Goal: Transaction & Acquisition: Book appointment/travel/reservation

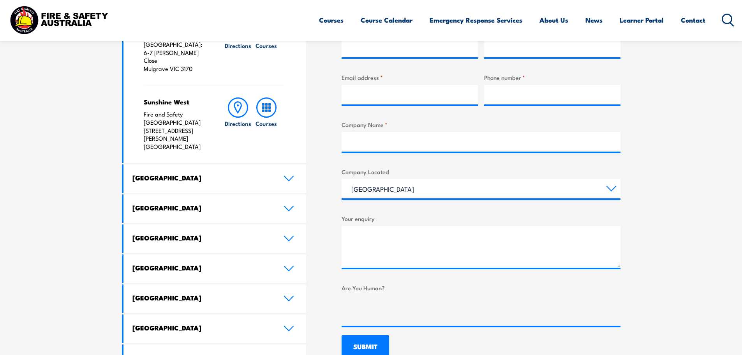
scroll to position [351, 0]
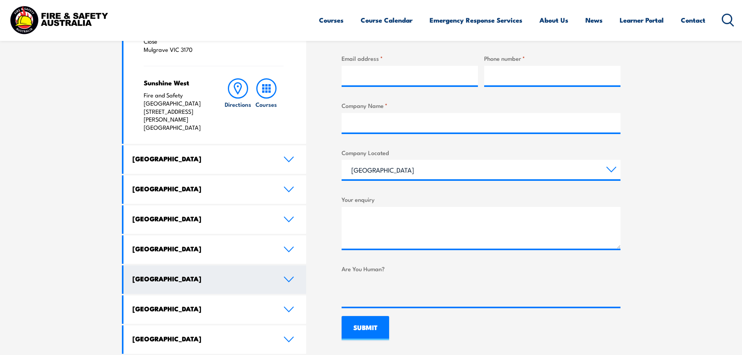
click at [292, 276] on icon at bounding box center [289, 279] width 11 height 6
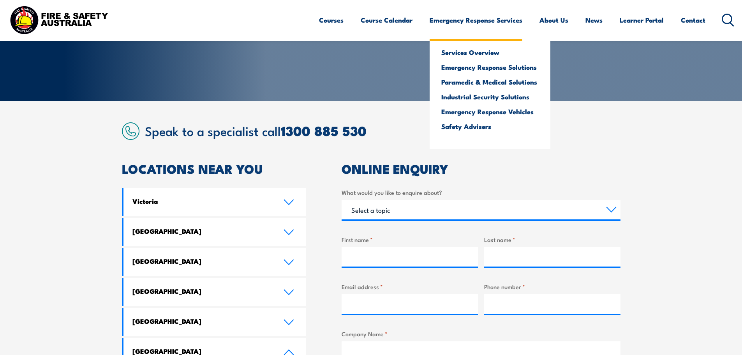
scroll to position [0, 0]
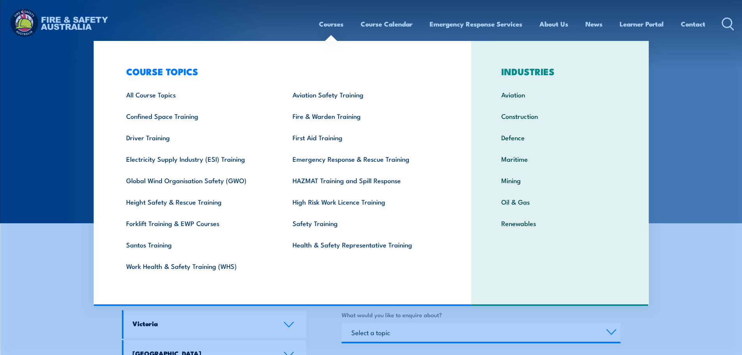
click at [328, 24] on link "Courses" at bounding box center [331, 24] width 25 height 21
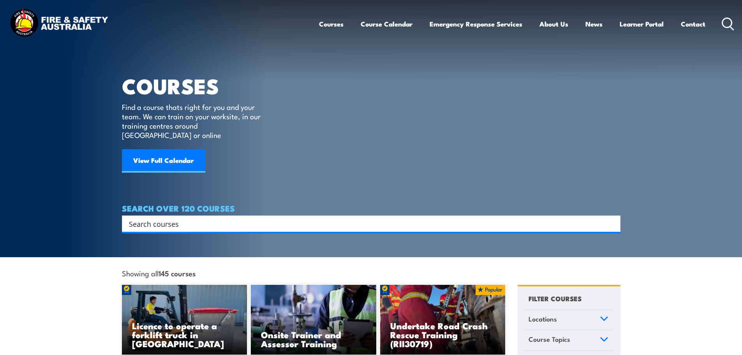
click at [221, 218] on input "Search input" at bounding box center [366, 224] width 474 height 12
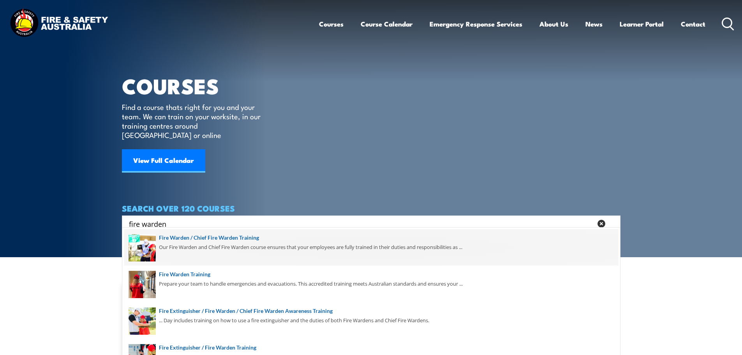
type input "fire warden"
click at [247, 237] on span at bounding box center [371, 247] width 494 height 37
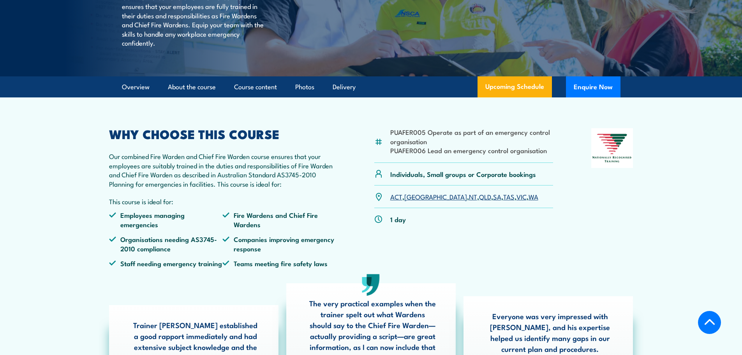
scroll to position [156, 0]
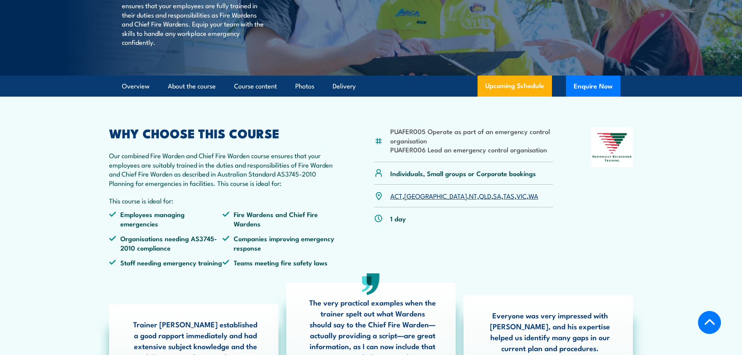
click at [395, 200] on link "ACT" at bounding box center [396, 195] width 12 height 9
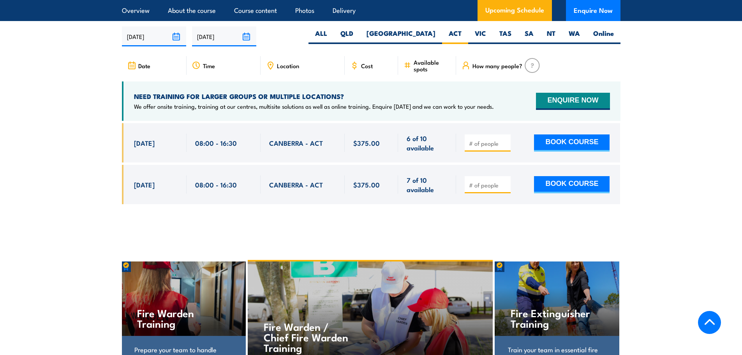
scroll to position [1379, 0]
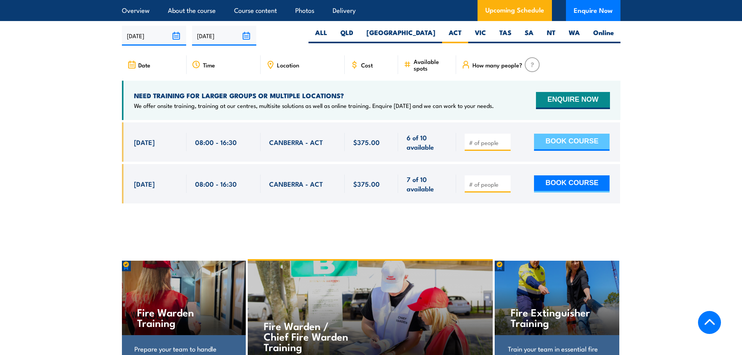
click at [576, 143] on button "BOOK COURSE" at bounding box center [572, 142] width 76 height 17
click at [292, 144] on div "CANBERRA - ACT" at bounding box center [302, 142] width 67 height 18
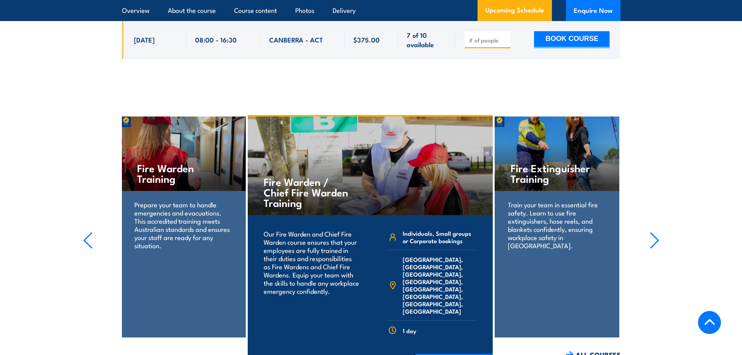
scroll to position [1496, 0]
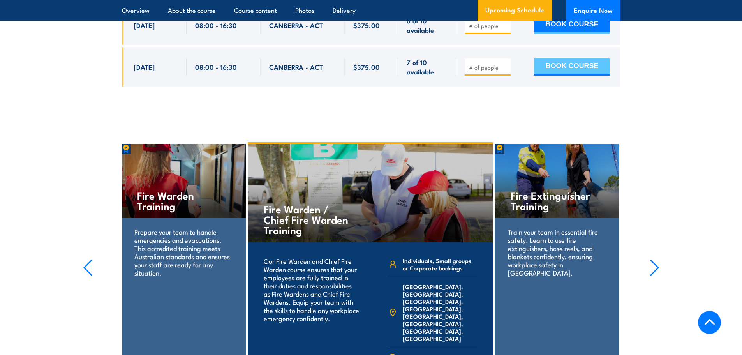
click at [565, 65] on button "BOOK COURSE" at bounding box center [572, 66] width 76 height 17
click at [391, 93] on div at bounding box center [371, 51] width 499 height 93
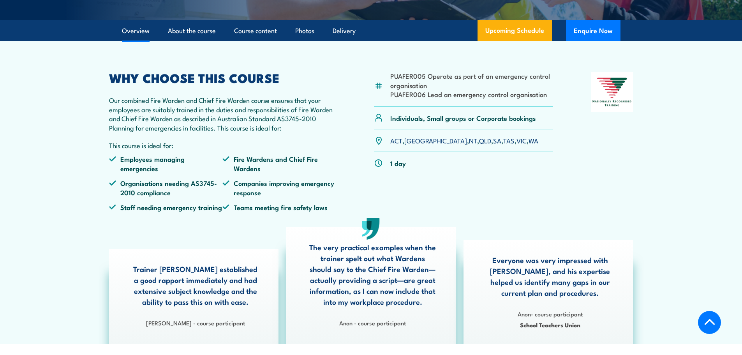
scroll to position [16, 0]
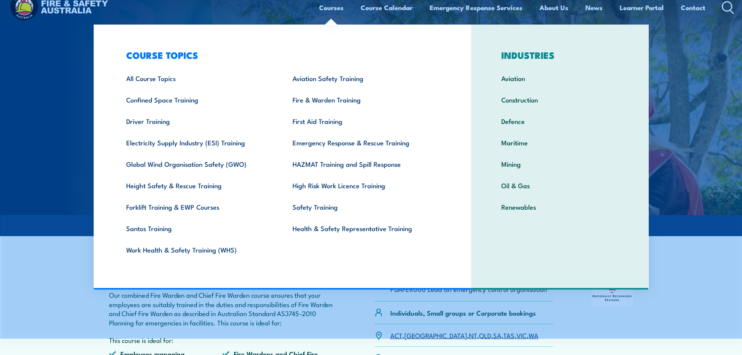
click at [319, 3] on link "Courses" at bounding box center [331, 7] width 25 height 21
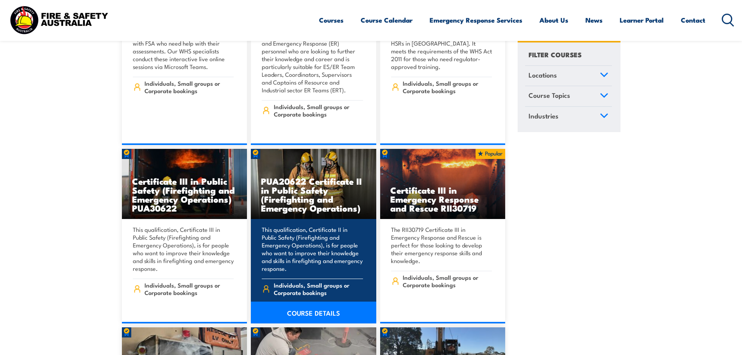
scroll to position [2142, 0]
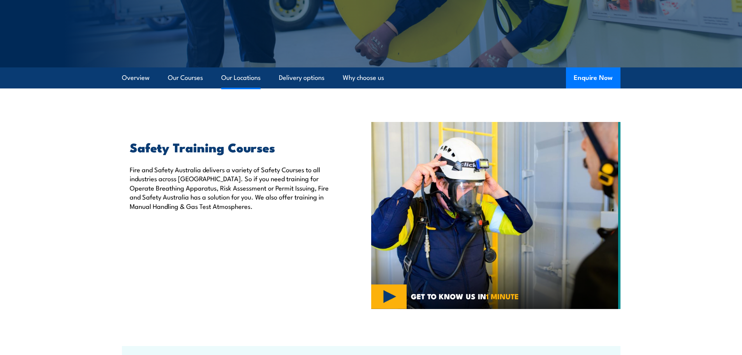
click at [240, 75] on link "Our Locations" at bounding box center [240, 77] width 39 height 21
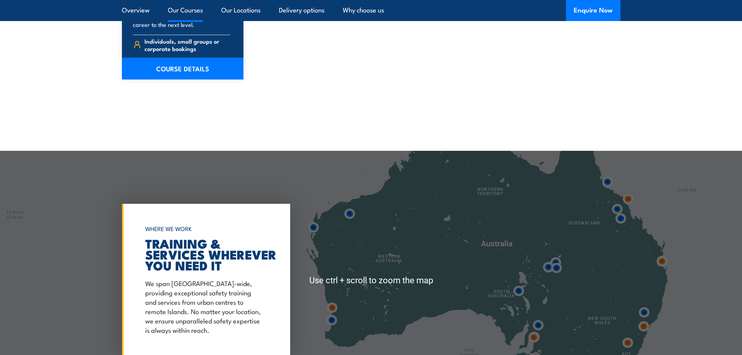
scroll to position [1641, 0]
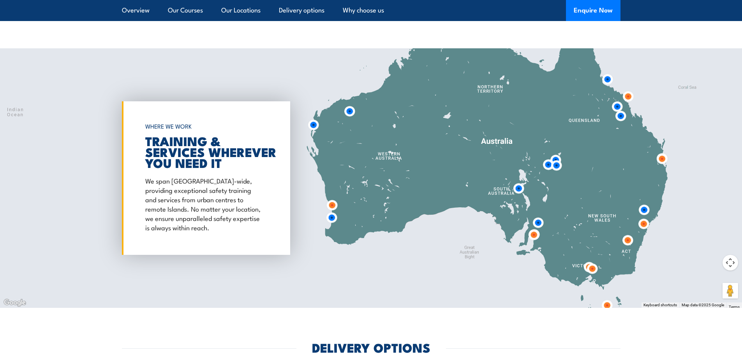
click at [627, 243] on img at bounding box center [627, 240] width 21 height 21
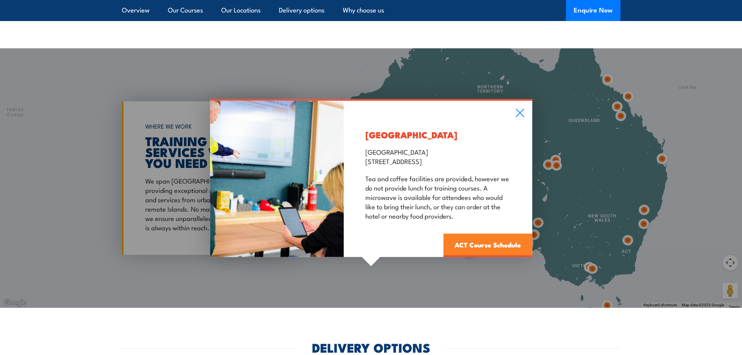
click at [486, 247] on link "ACT Course Schedule" at bounding box center [487, 245] width 89 height 23
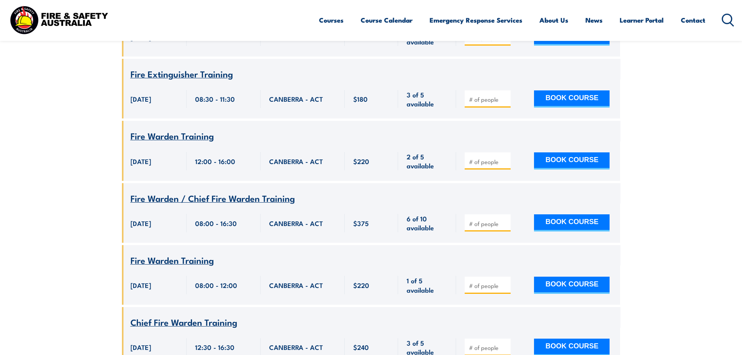
scroll to position [413, 0]
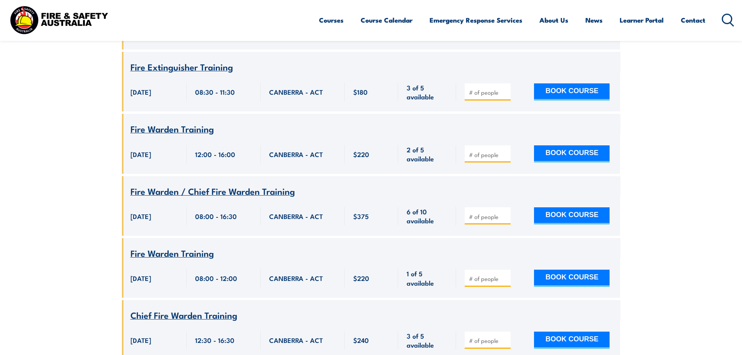
click at [182, 184] on span "Fire Warden / Chief Fire Warden Training" at bounding box center [212, 190] width 164 height 13
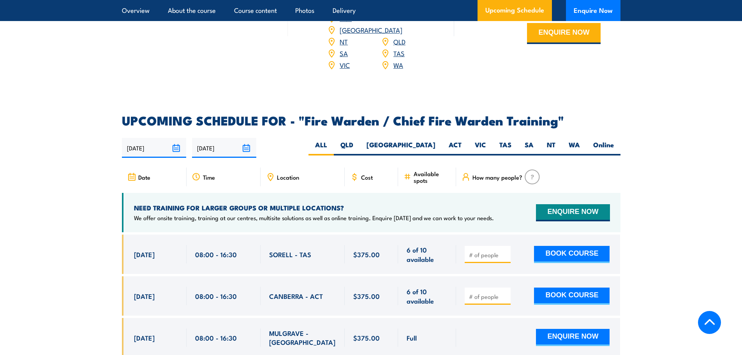
scroll to position [1285, 0]
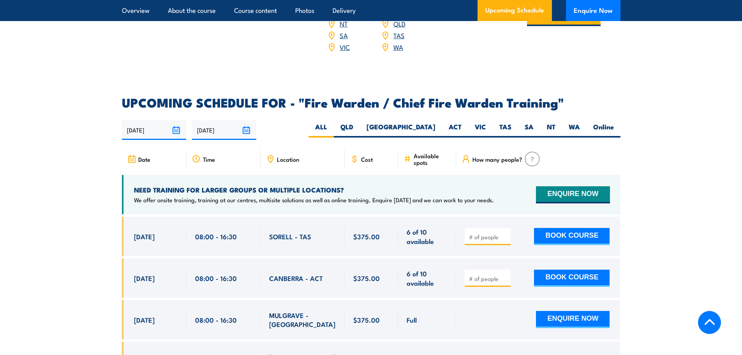
click at [292, 157] on span "Location" at bounding box center [288, 159] width 22 height 7
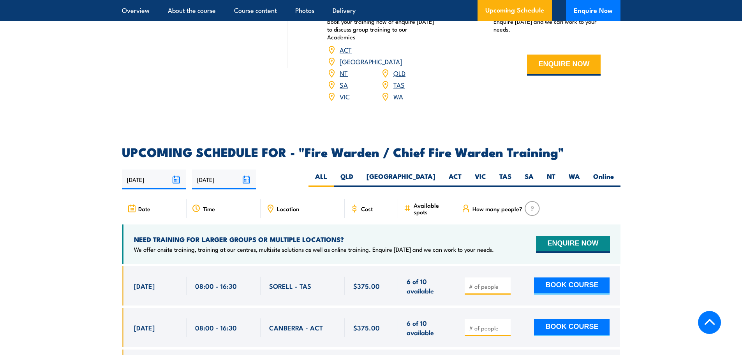
scroll to position [1207, 0]
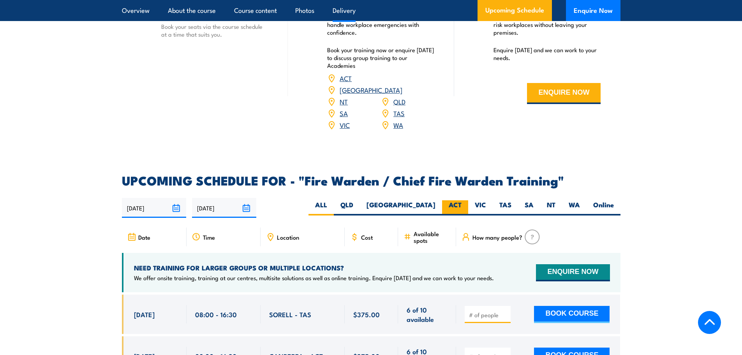
click at [460, 205] on label "ACT" at bounding box center [455, 207] width 26 height 15
click at [462, 205] on input "ACT" at bounding box center [464, 202] width 5 height 5
radio input "true"
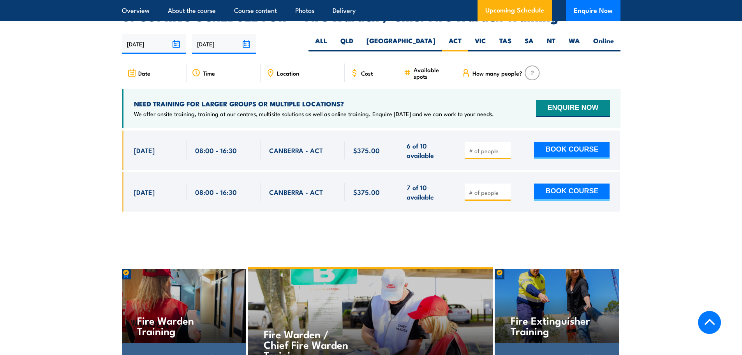
scroll to position [1379, 0]
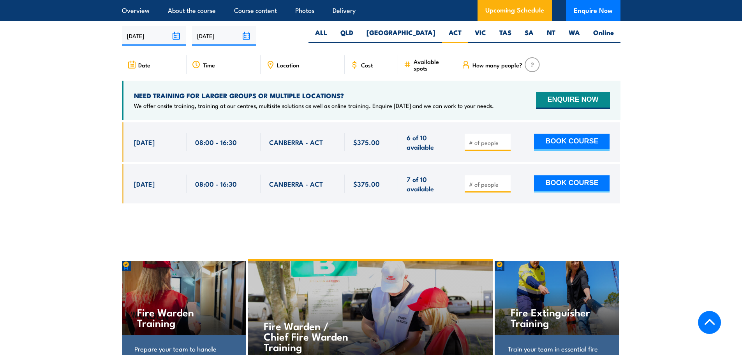
drag, startPoint x: 288, startPoint y: 137, endPoint x: 295, endPoint y: 143, distance: 8.8
click at [289, 139] on span "CANBERRA - ACT" at bounding box center [296, 141] width 54 height 9
click at [493, 140] on input "number" at bounding box center [488, 143] width 39 height 8
type input "1"
click at [581, 134] on button "BOOK COURSE" at bounding box center [572, 142] width 76 height 17
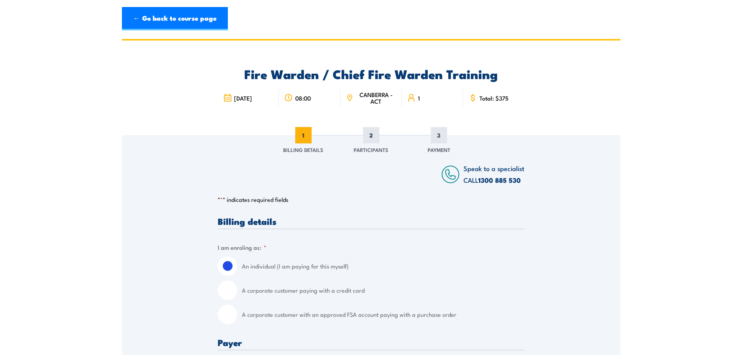
click at [349, 99] on icon at bounding box center [350, 97] width 8 height 9
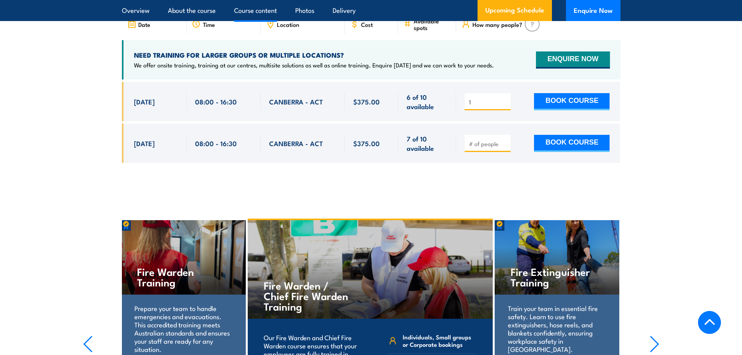
scroll to position [1423, 0]
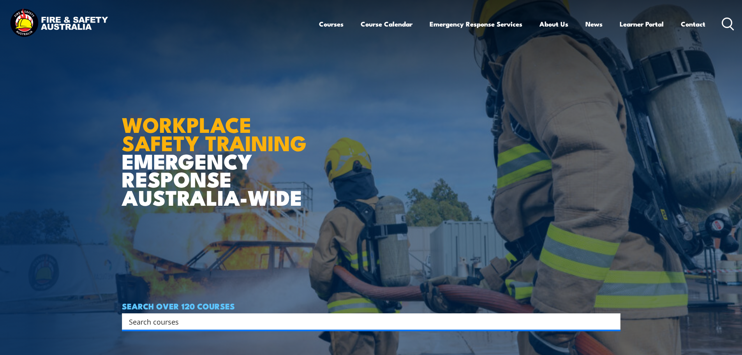
click at [724, 25] on icon at bounding box center [728, 24] width 12 height 13
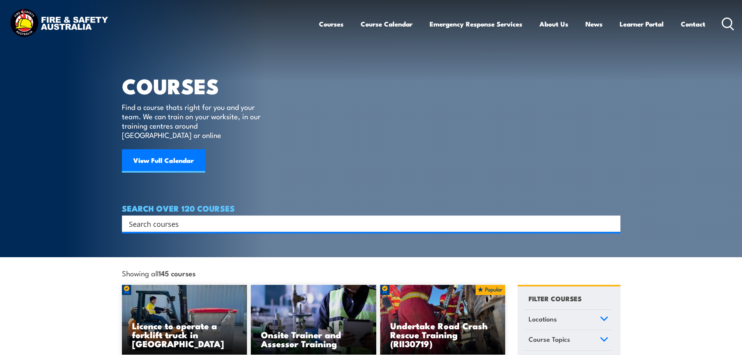
click at [264, 222] on div "Search Filter by Locations Australian Capital Territory New South Wales Norther…" at bounding box center [371, 223] width 499 height 16
click at [262, 218] on input "Search input" at bounding box center [366, 224] width 474 height 12
type input "a"
type input "canberra address"
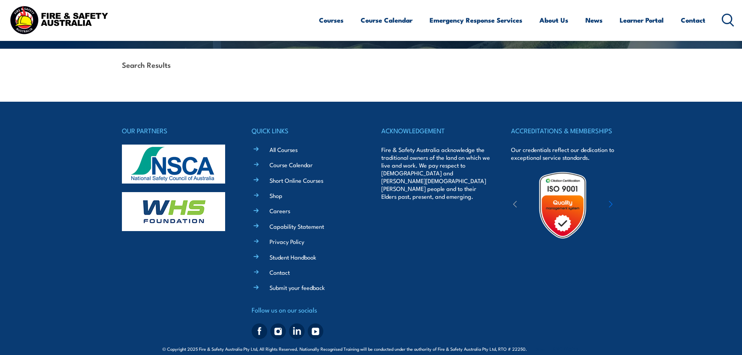
scroll to position [185, 0]
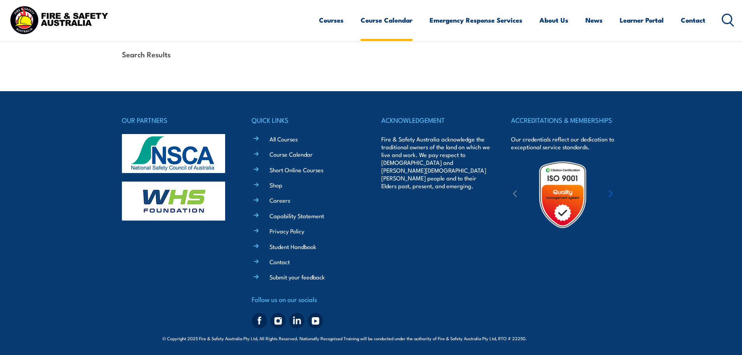
click at [385, 16] on link "Course Calendar" at bounding box center [387, 20] width 52 height 21
click at [388, 19] on link "Course Calendar" at bounding box center [387, 20] width 52 height 21
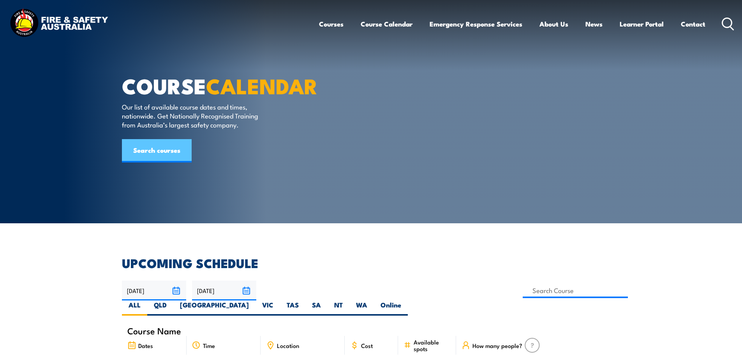
click at [175, 162] on link "Search courses" at bounding box center [157, 150] width 70 height 23
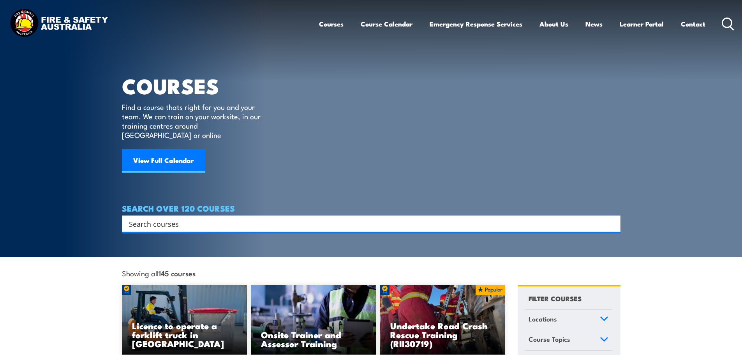
click at [237, 218] on input "Search input" at bounding box center [366, 224] width 474 height 12
type input "fire warden chief fire warden"
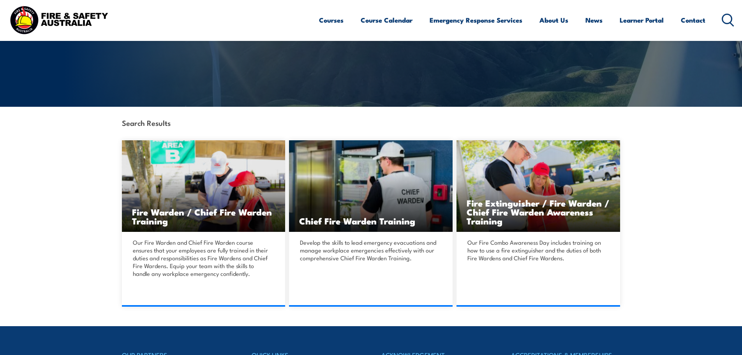
scroll to position [117, 0]
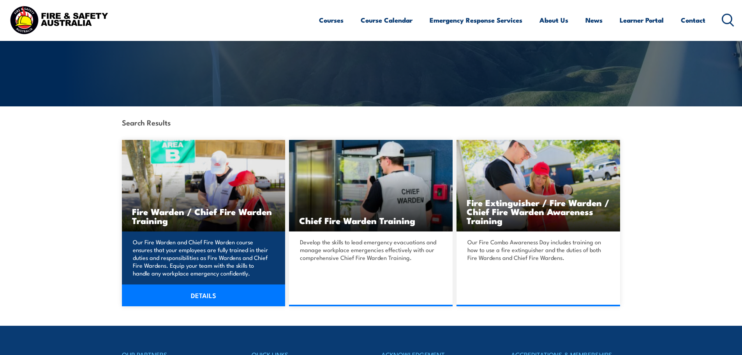
click at [245, 215] on h3 "Fire Warden / Chief Fire Warden Training" at bounding box center [203, 216] width 143 height 18
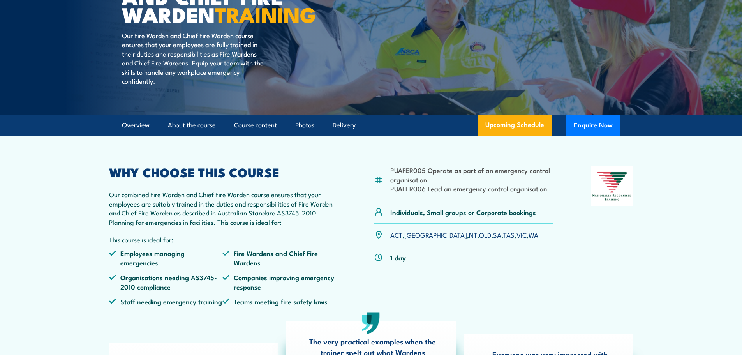
click at [398, 239] on link "ACT" at bounding box center [396, 234] width 12 height 9
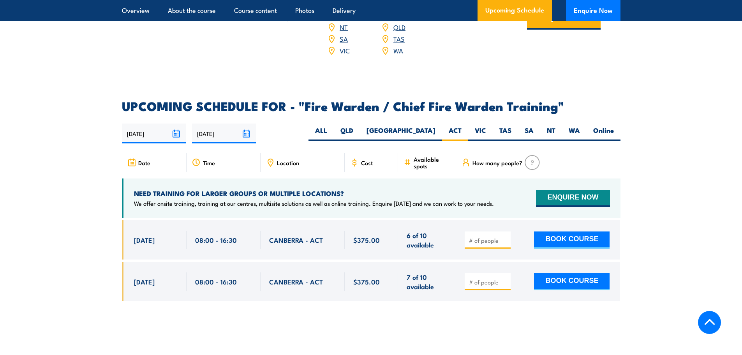
scroll to position [1263, 0]
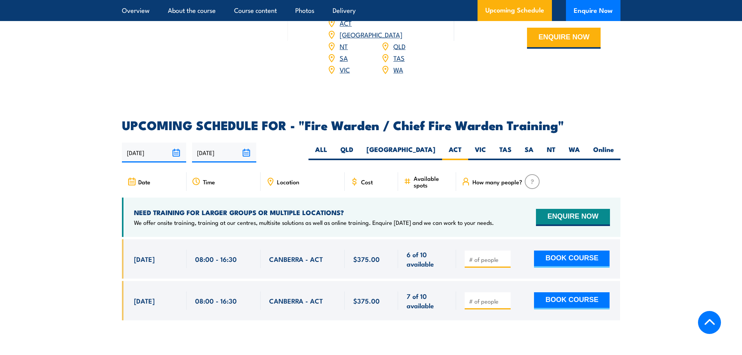
click at [281, 178] on span "Location" at bounding box center [288, 181] width 22 height 7
click at [271, 183] on div "Location" at bounding box center [303, 181] width 84 height 19
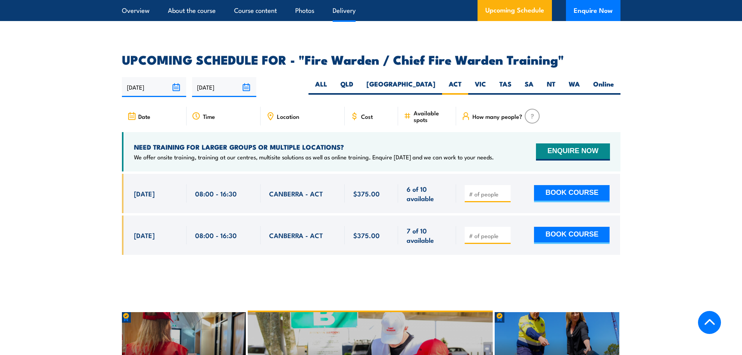
scroll to position [1193, 0]
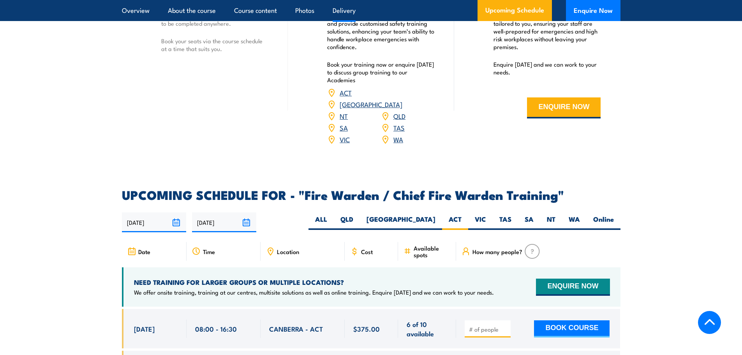
click at [342, 97] on link "ACT" at bounding box center [346, 92] width 12 height 9
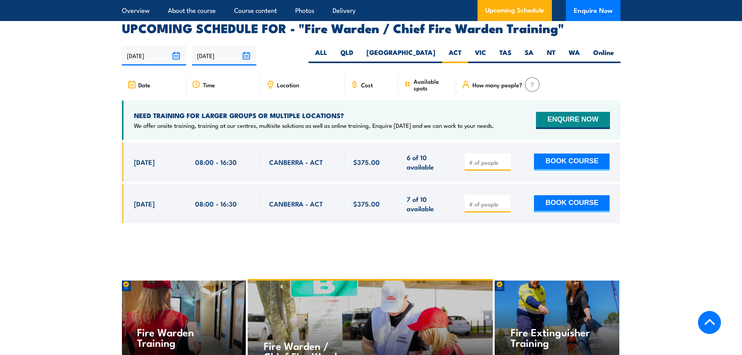
scroll to position [1379, 0]
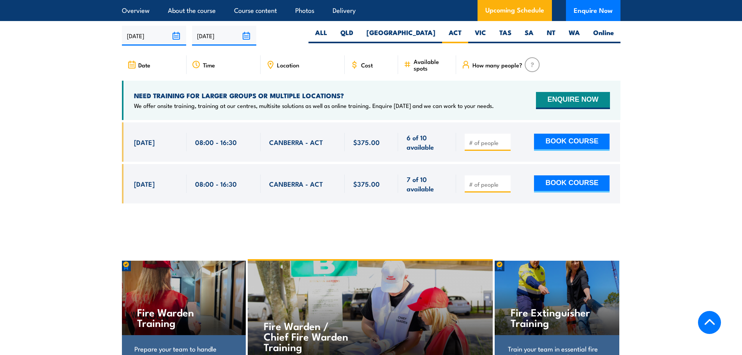
drag, startPoint x: 282, startPoint y: 171, endPoint x: 284, endPoint y: 179, distance: 8.4
click at [282, 171] on div "CANBERRA - ACT" at bounding box center [303, 183] width 84 height 39
drag, startPoint x: 287, startPoint y: 180, endPoint x: 327, endPoint y: 65, distance: 122.3
click at [287, 179] on span "CANBERRA - ACT" at bounding box center [296, 183] width 54 height 9
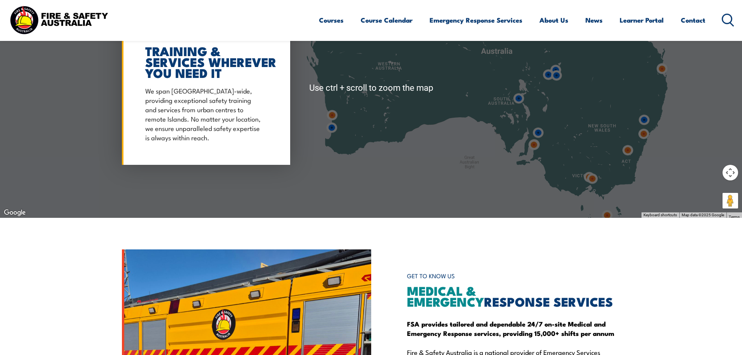
scroll to position [701, 0]
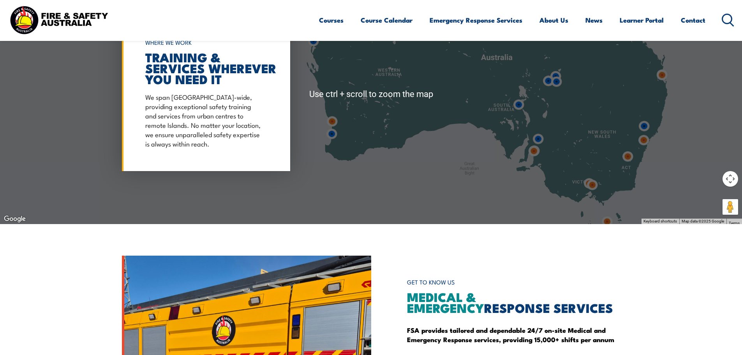
click at [629, 163] on img at bounding box center [627, 156] width 21 height 21
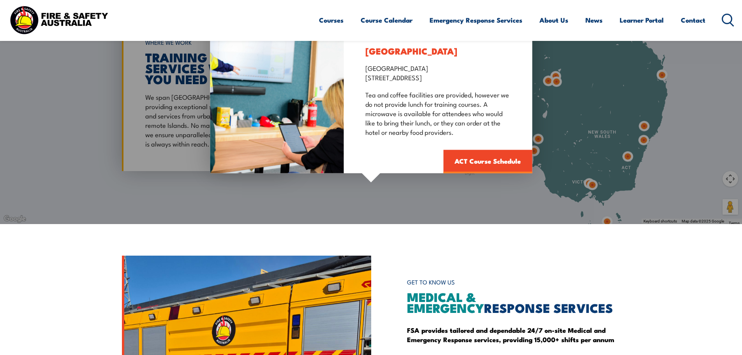
drag, startPoint x: 366, startPoint y: 70, endPoint x: 516, endPoint y: 78, distance: 150.5
click at [516, 78] on div "Canberra Garden City Hotel Canberra 55 Jerrabomberra Ave, Narrabundah, ACT, 260…" at bounding box center [438, 95] width 188 height 156
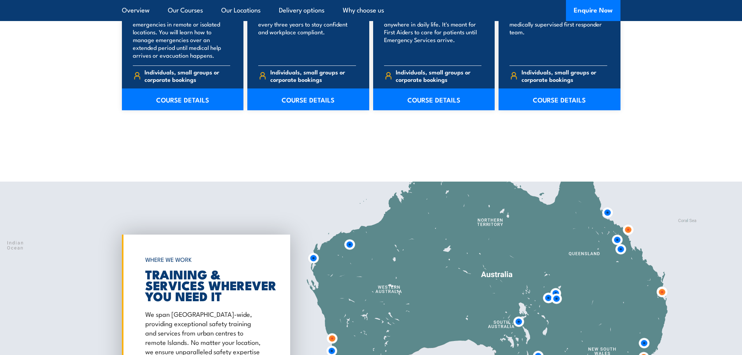
scroll to position [1441, 0]
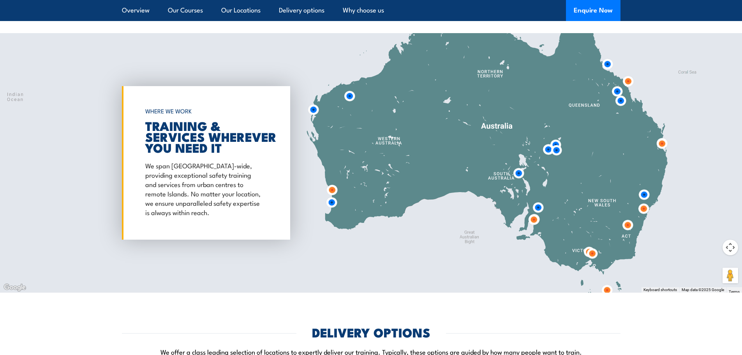
click at [627, 225] on img at bounding box center [627, 225] width 21 height 21
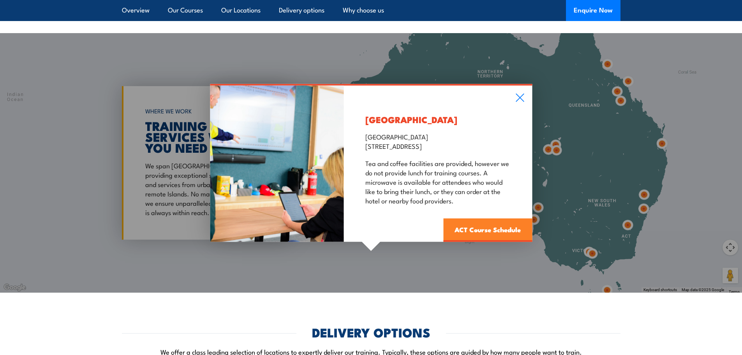
click at [502, 226] on link "ACT Course Schedule" at bounding box center [487, 229] width 89 height 23
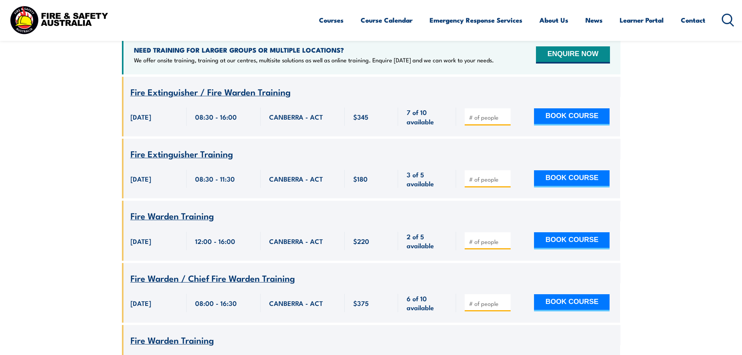
scroll to position [452, 0]
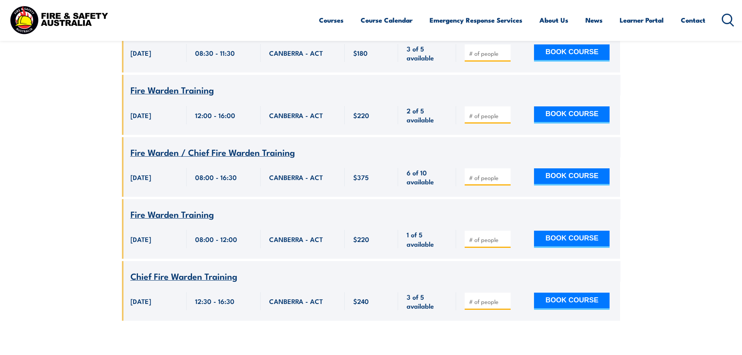
click at [315, 296] on span "CANBERRA - ACT" at bounding box center [296, 300] width 54 height 9
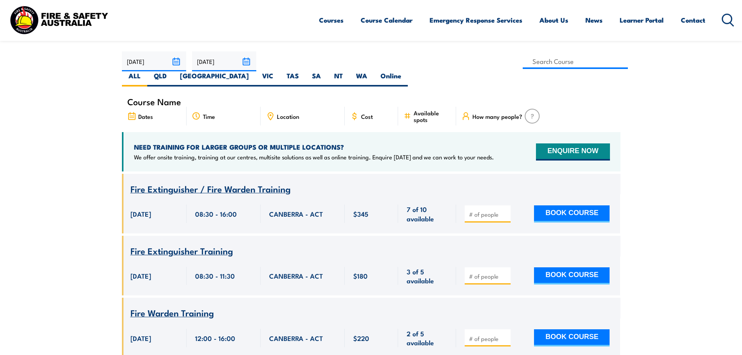
scroll to position [234, 0]
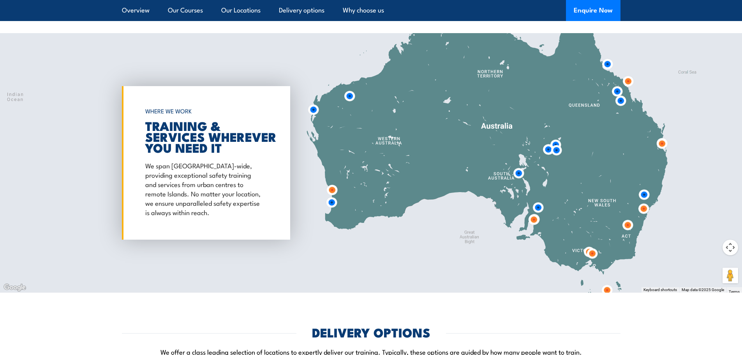
drag, startPoint x: 633, startPoint y: 220, endPoint x: 632, endPoint y: 225, distance: 5.5
click at [632, 225] on img at bounding box center [627, 225] width 21 height 21
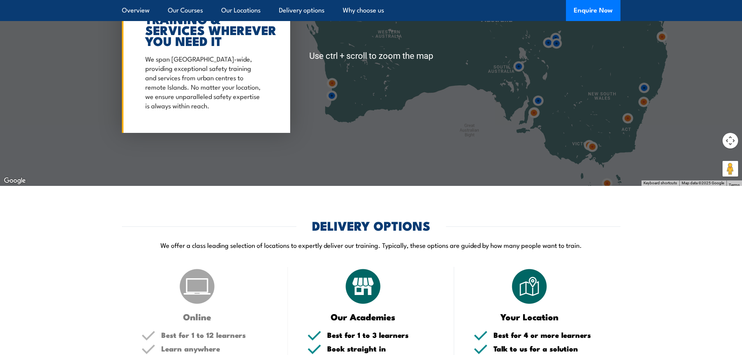
scroll to position [1510, 0]
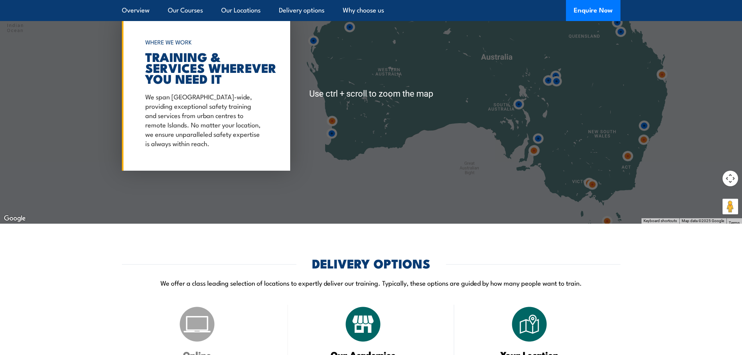
click at [629, 165] on img at bounding box center [627, 156] width 21 height 21
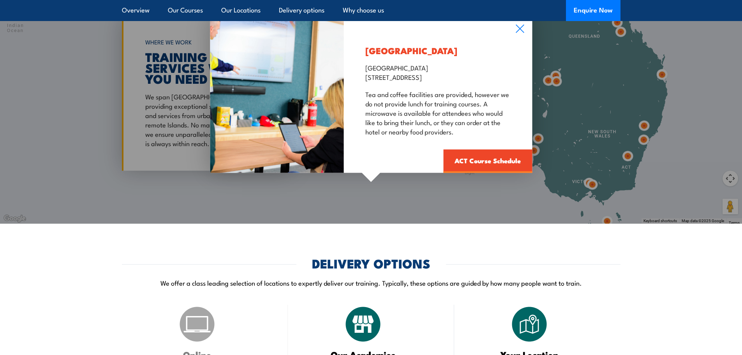
click at [367, 79] on p "[GEOGRAPHIC_DATA] [GEOGRAPHIC_DATA] [STREET_ADDRESS]" at bounding box center [437, 72] width 145 height 19
drag, startPoint x: 367, startPoint y: 68, endPoint x: 509, endPoint y: 75, distance: 142.3
click at [509, 75] on p "[GEOGRAPHIC_DATA] [GEOGRAPHIC_DATA] [STREET_ADDRESS]" at bounding box center [437, 72] width 145 height 19
copy p "[GEOGRAPHIC_DATA] [GEOGRAPHIC_DATA] [STREET_ADDRESS]"
